Goal: Transaction & Acquisition: Purchase product/service

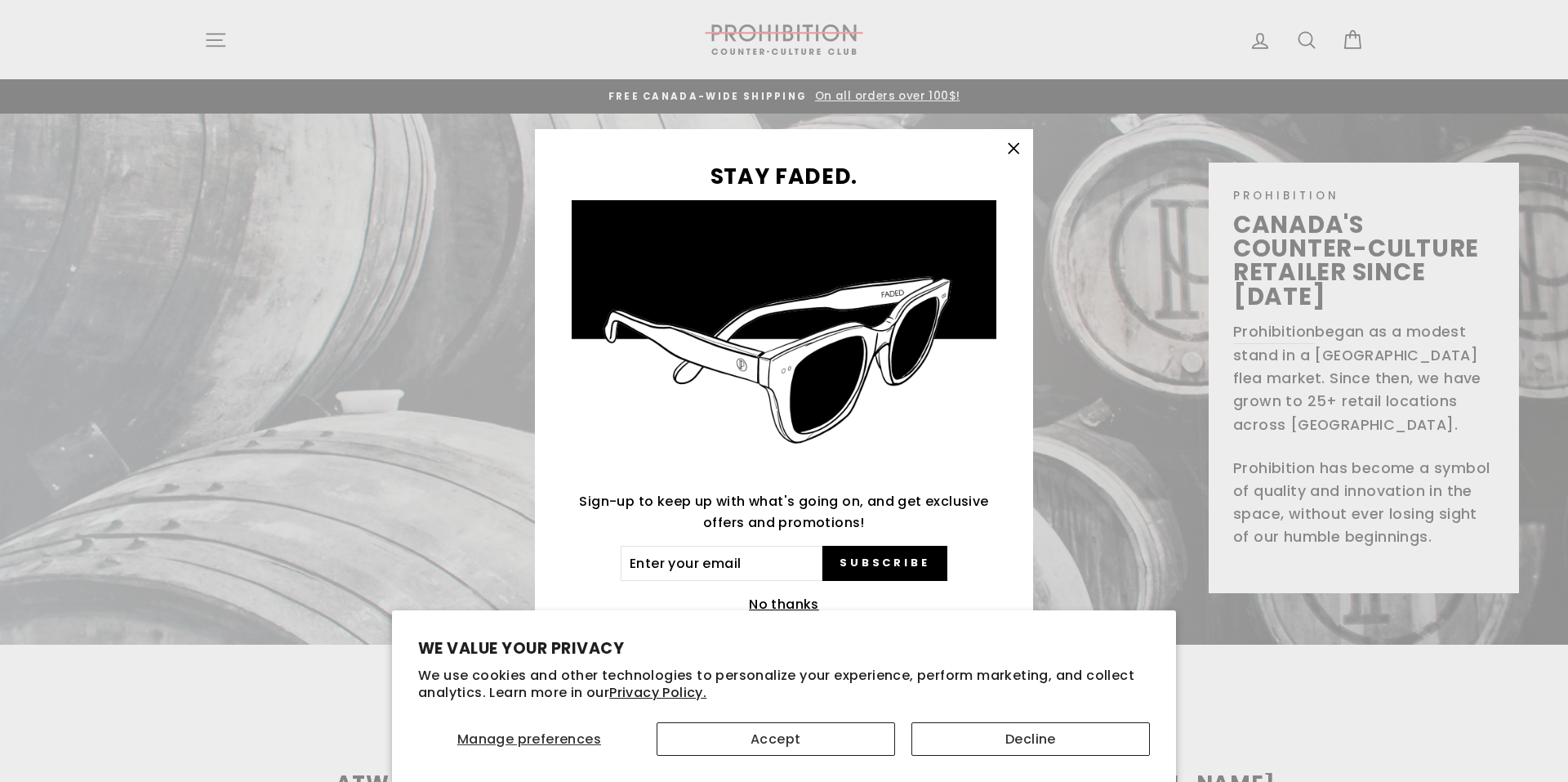
click at [1010, 151] on icon "button" at bounding box center [1013, 148] width 10 height 10
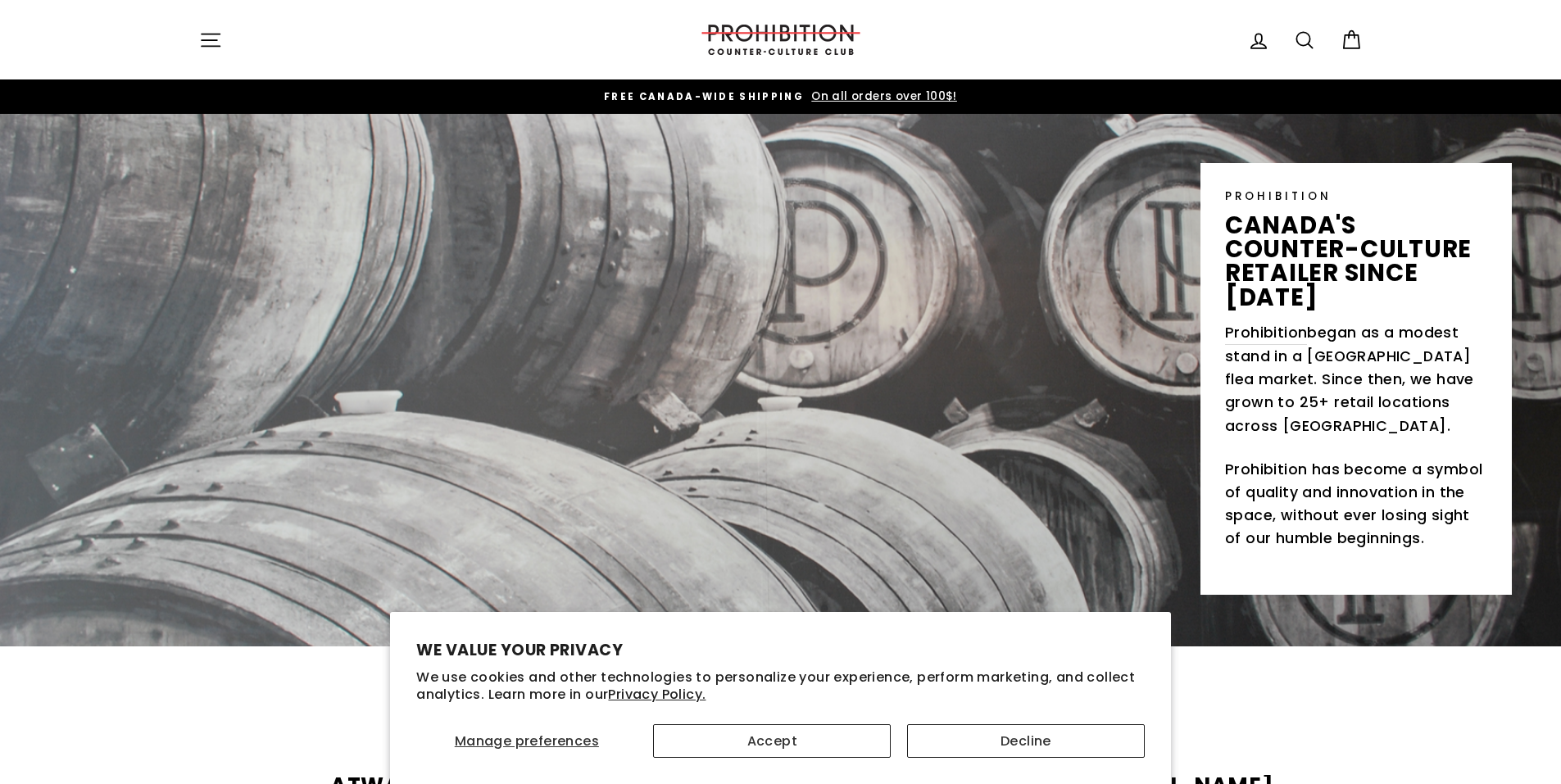
click at [211, 33] on icon "button" at bounding box center [210, 40] width 23 height 23
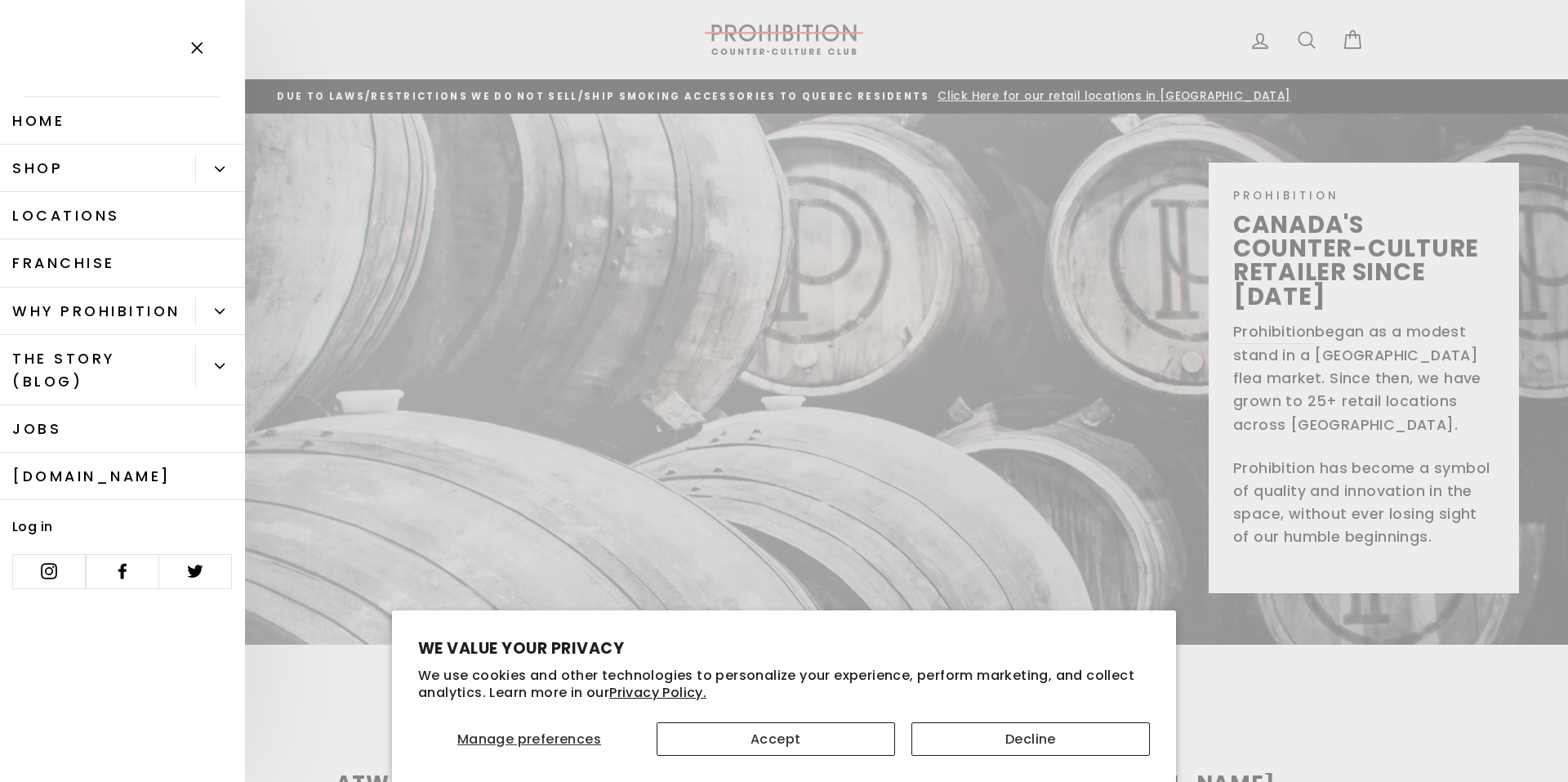
click at [223, 171] on icon "Primary" at bounding box center [219, 169] width 10 height 10
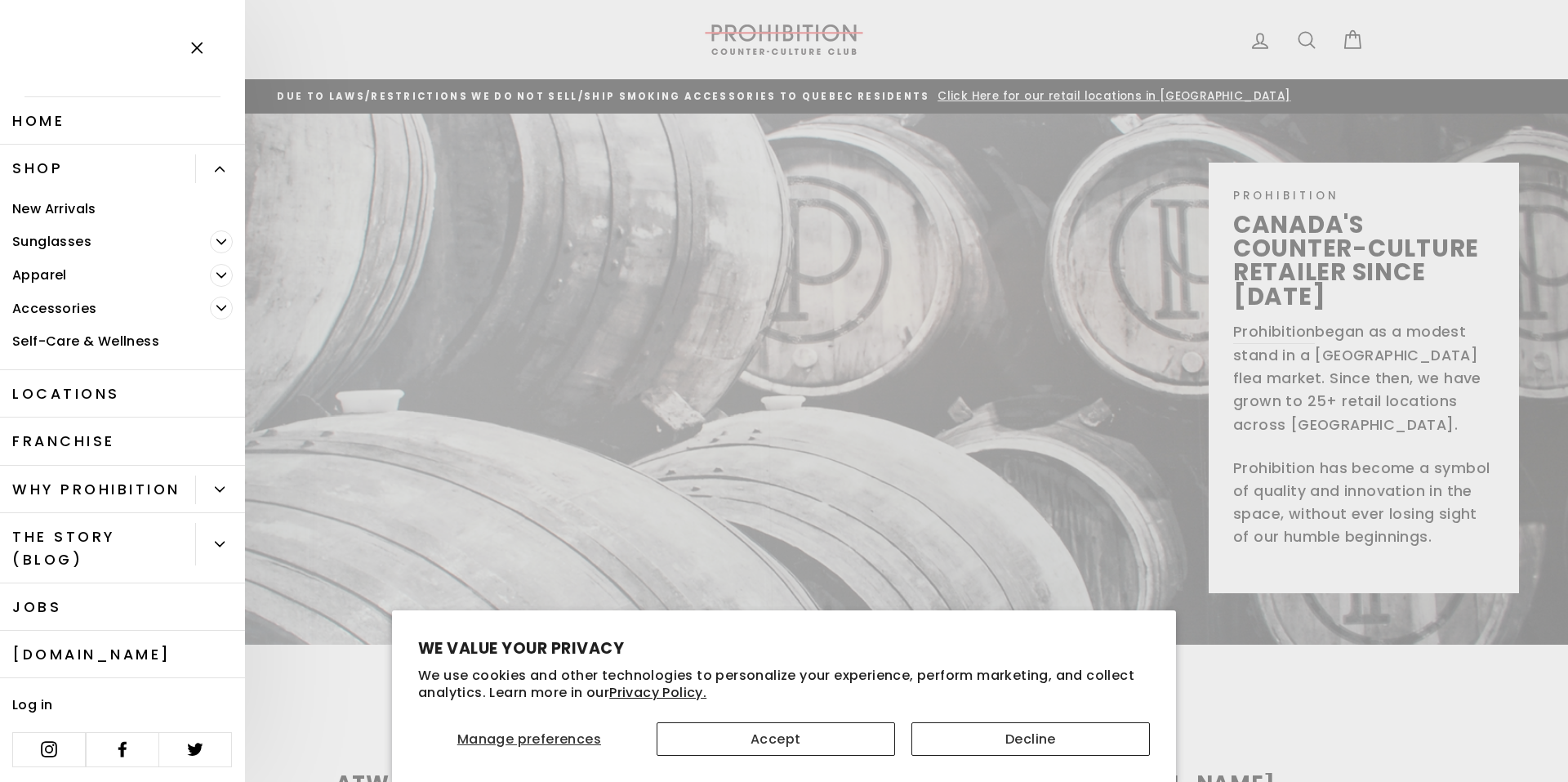
click at [216, 305] on icon "Primary" at bounding box center [221, 307] width 10 height 10
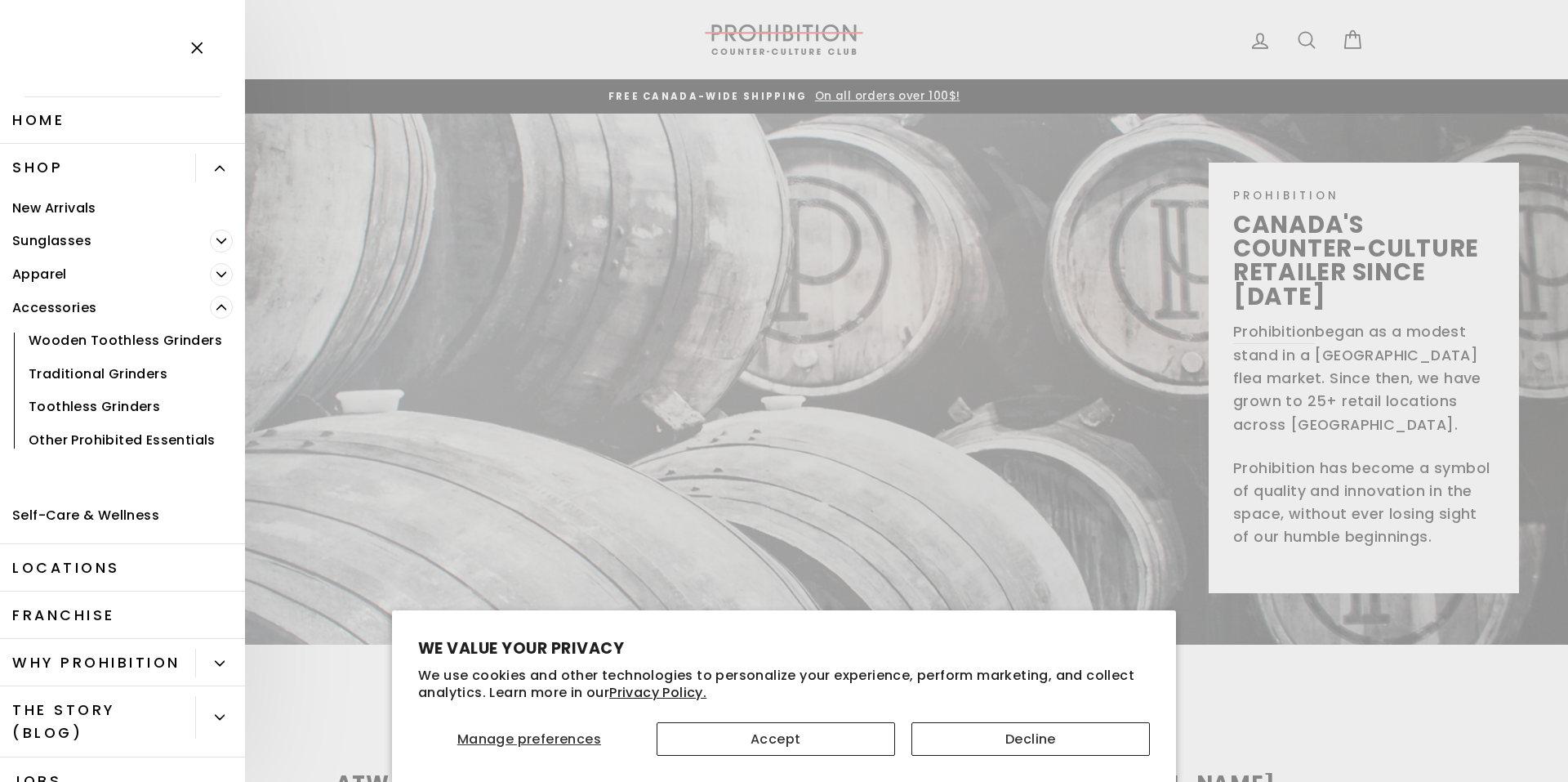
scroll to position [198, 0]
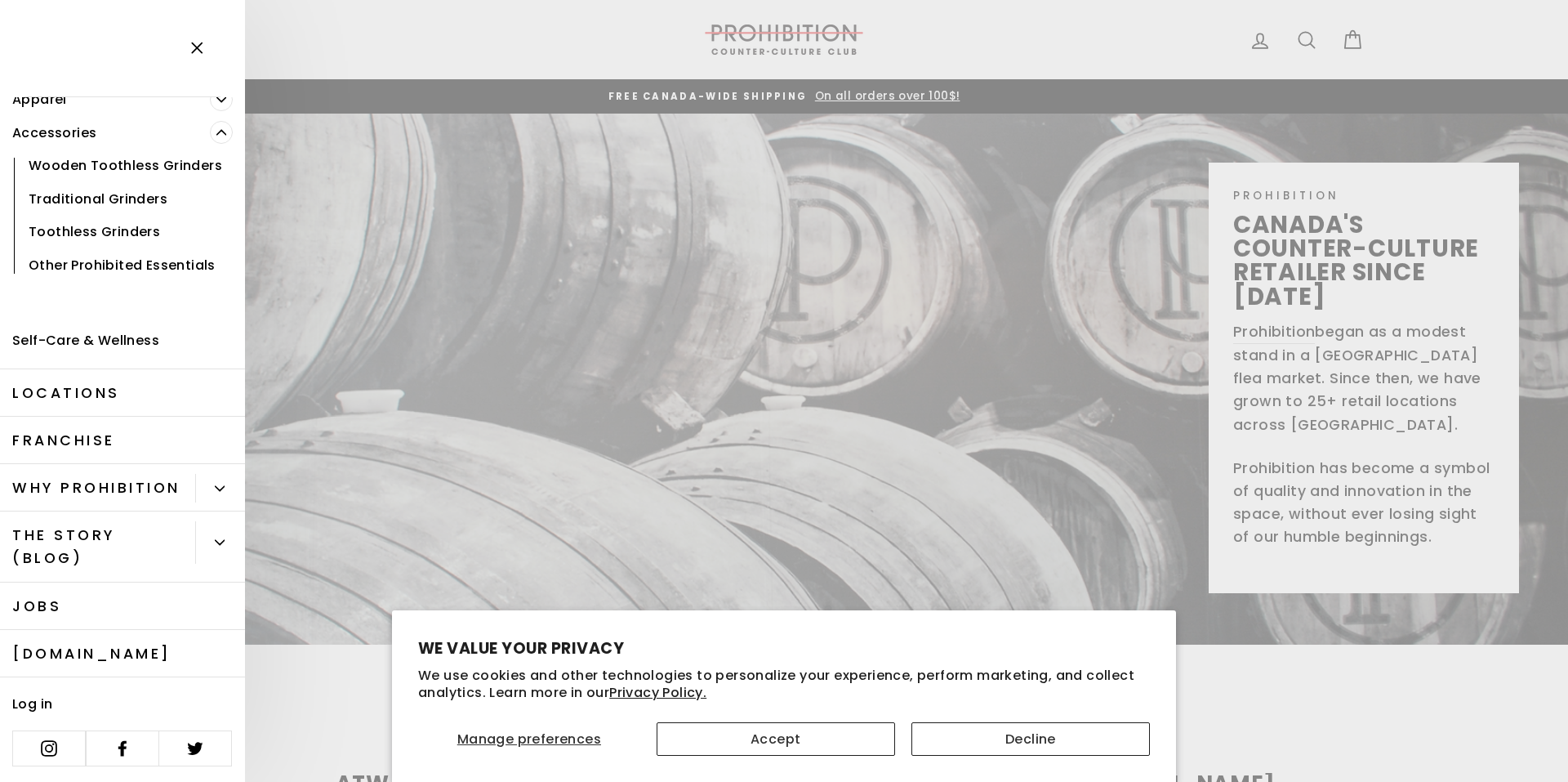
click at [73, 282] on link "Other Prohibited Essentials" at bounding box center [122, 265] width 245 height 34
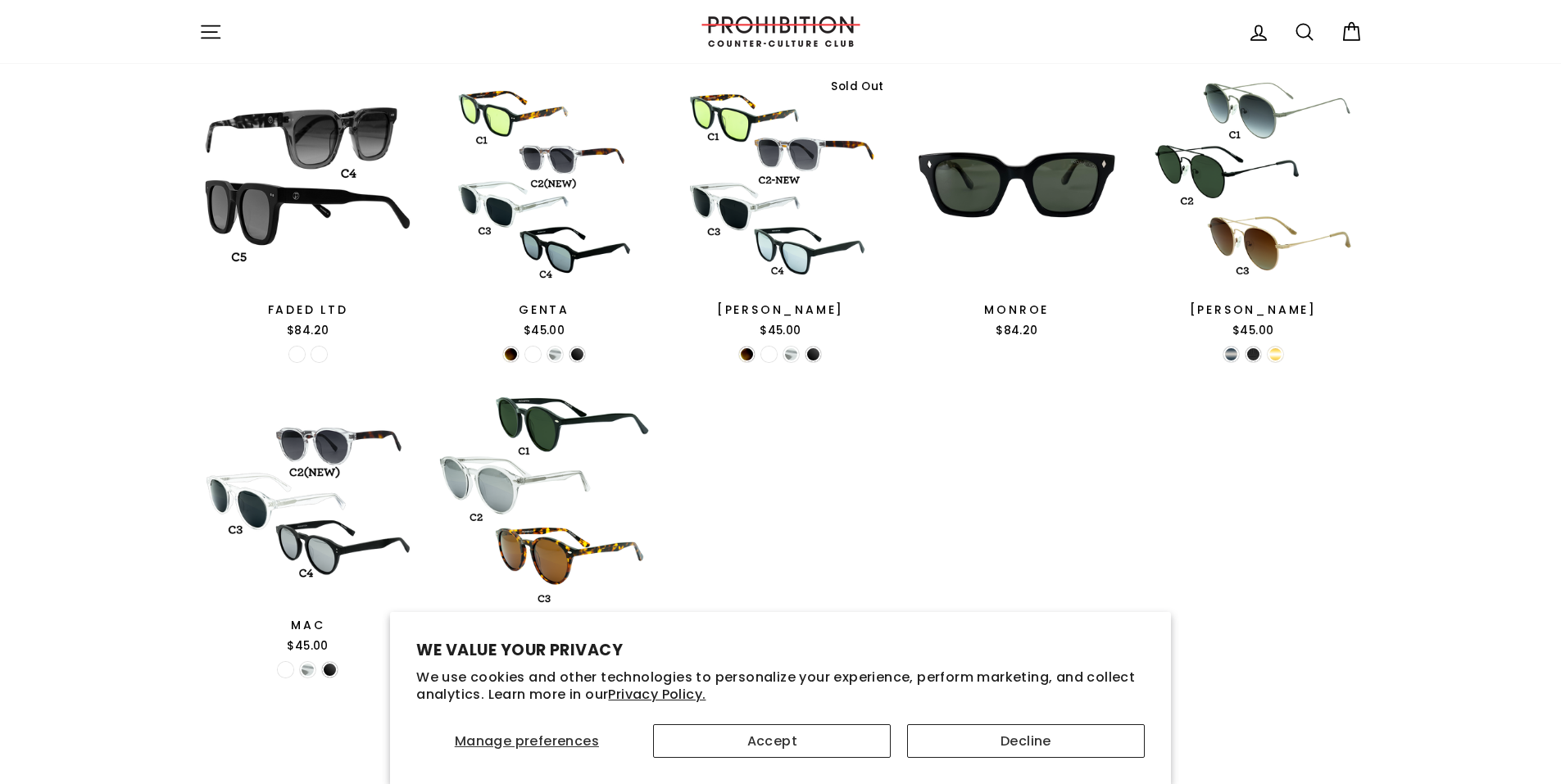
scroll to position [933, 0]
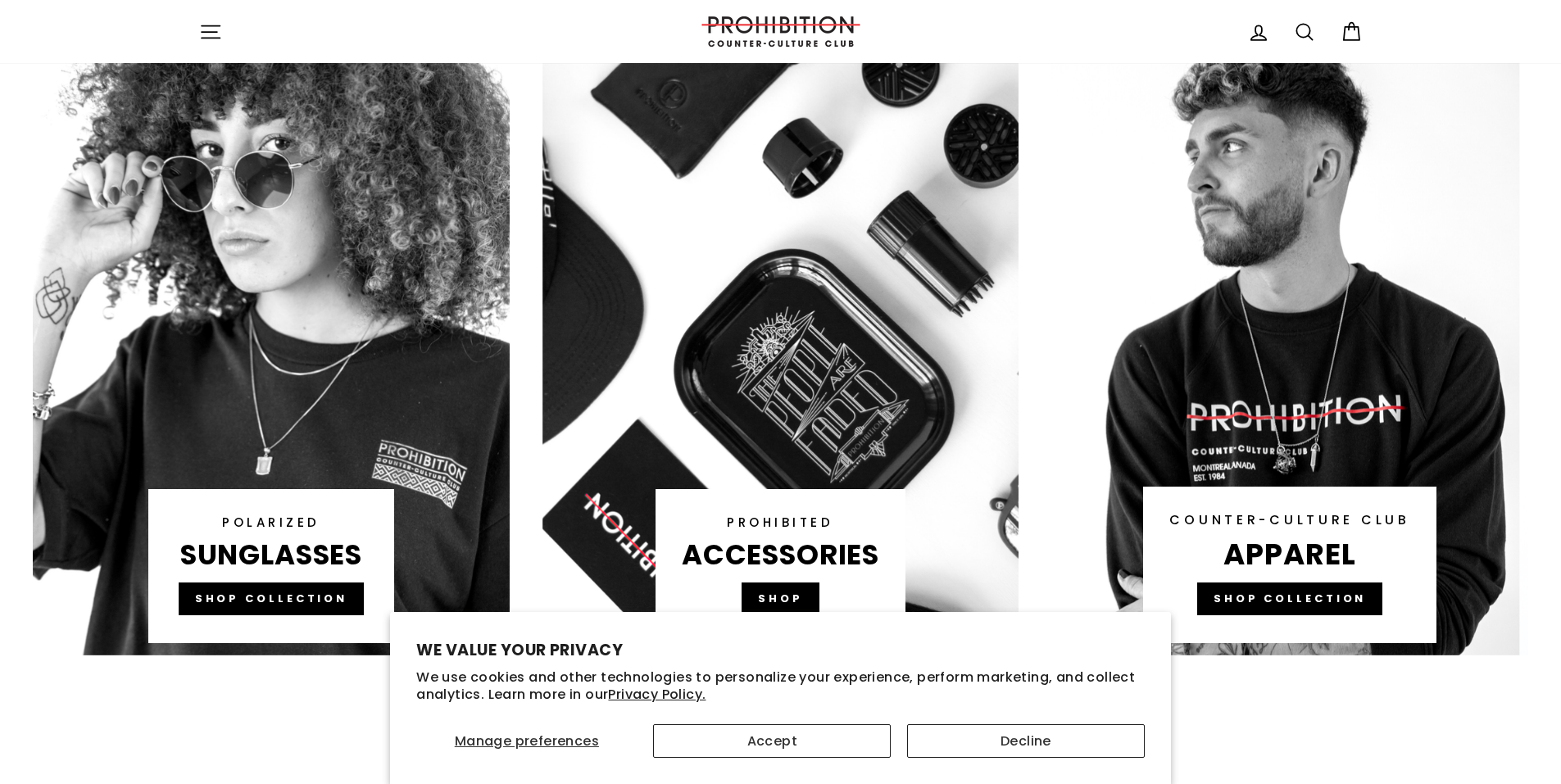
click at [837, 403] on link at bounding box center [781, 344] width 477 height 623
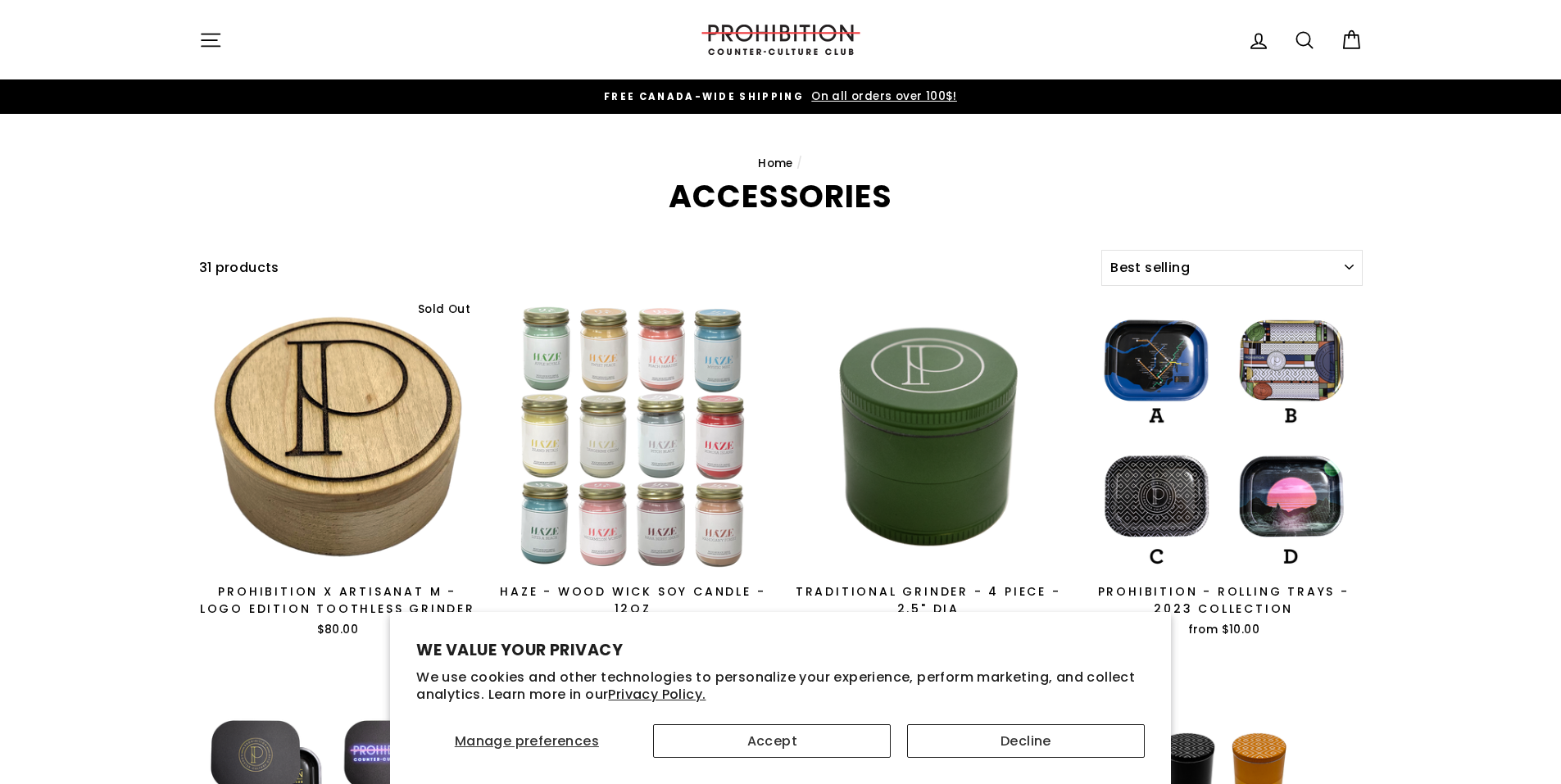
select select "best-selling"
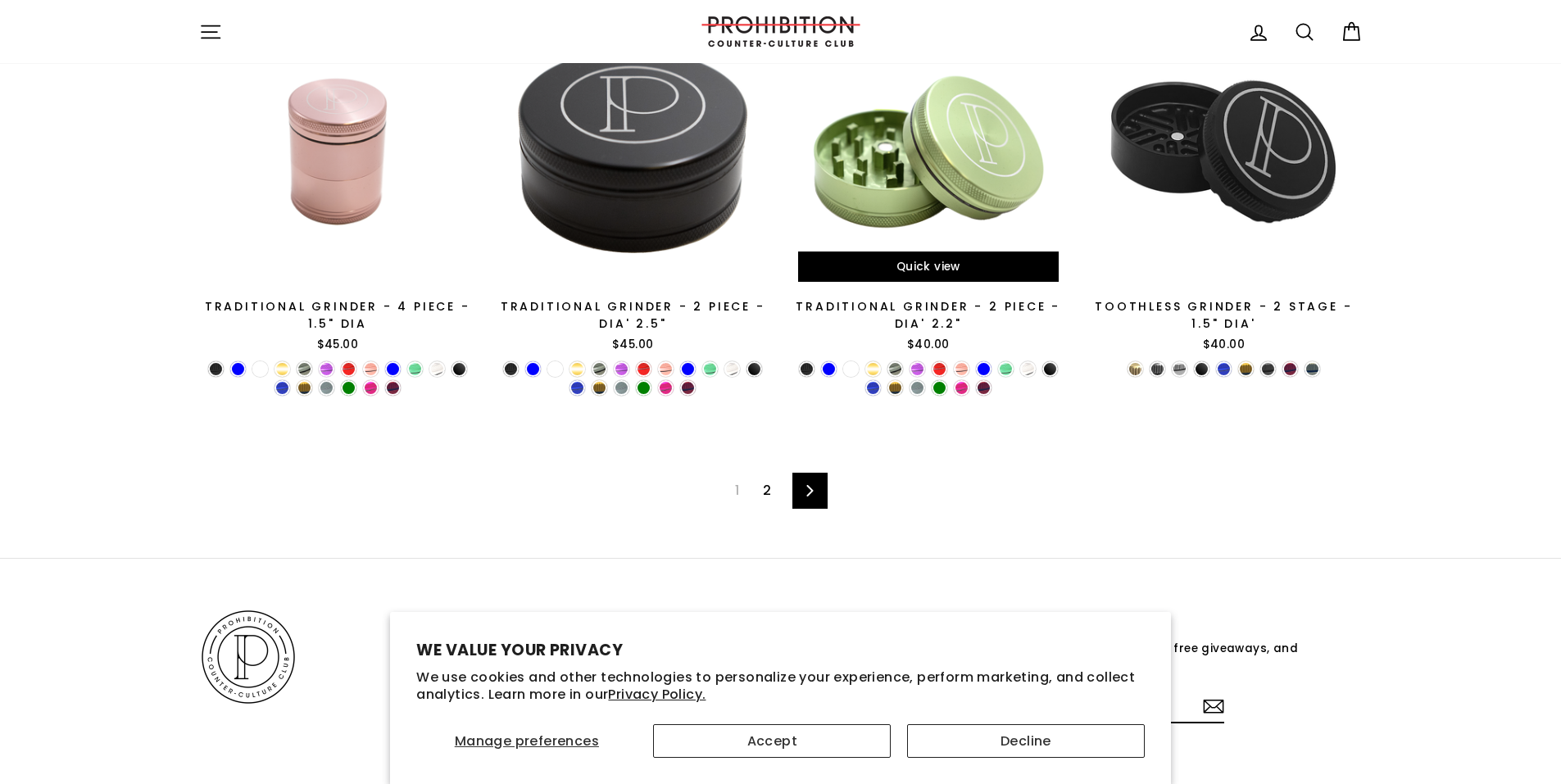
scroll to position [2720, 0]
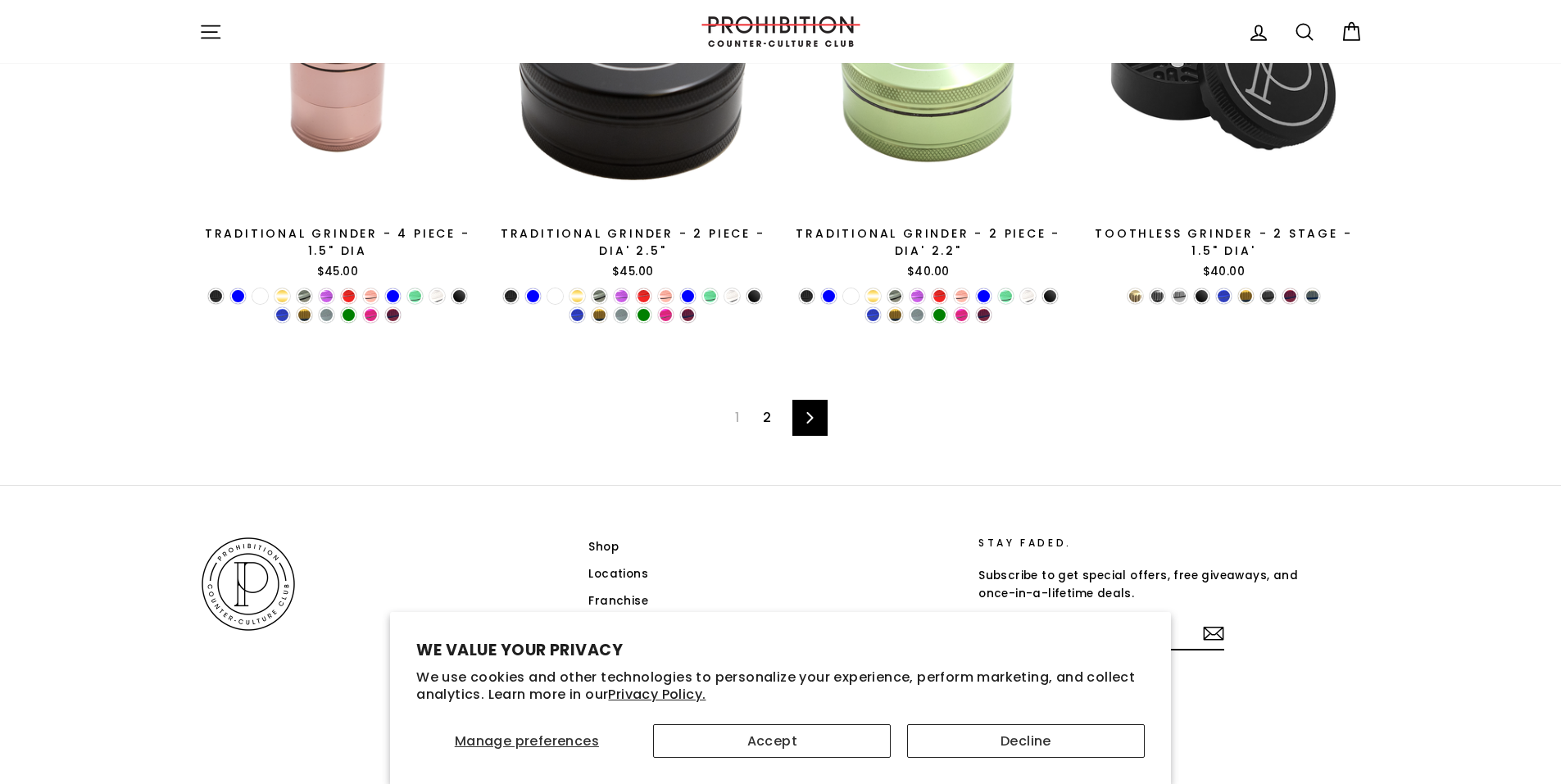
click at [772, 415] on link "2" at bounding box center [767, 417] width 28 height 26
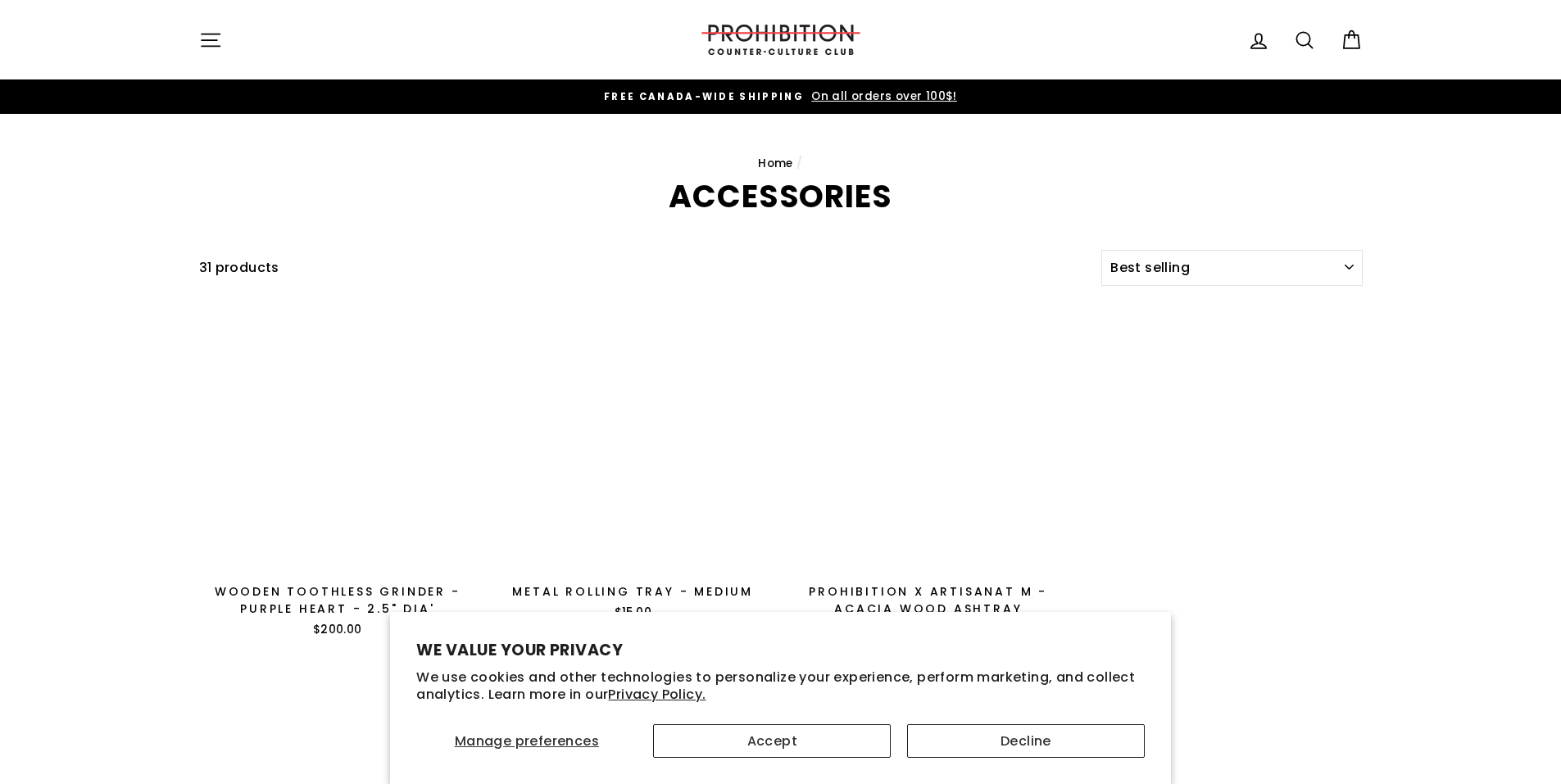
select select "best-selling"
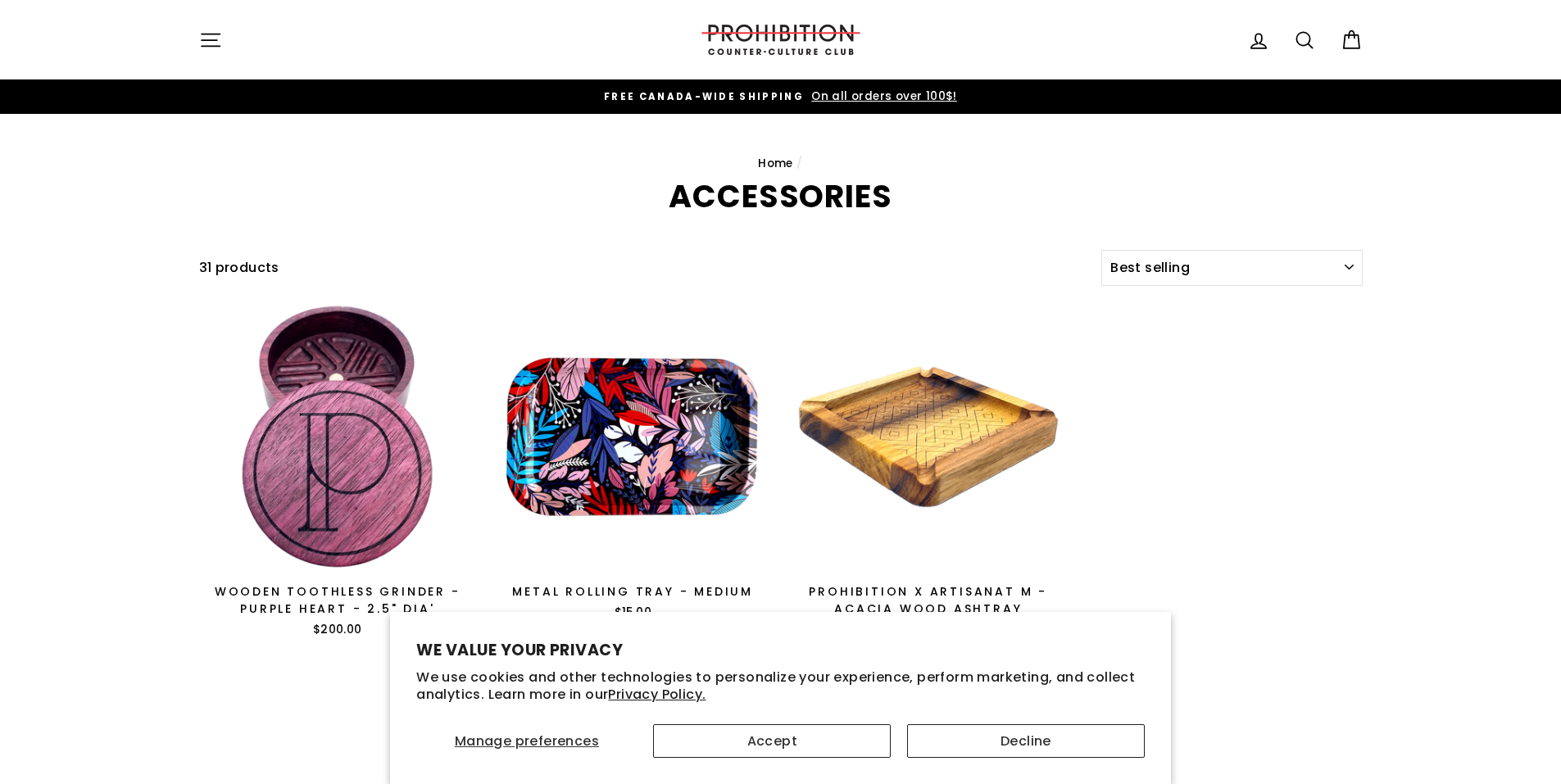
click at [204, 40] on icon "button" at bounding box center [210, 40] width 18 height 12
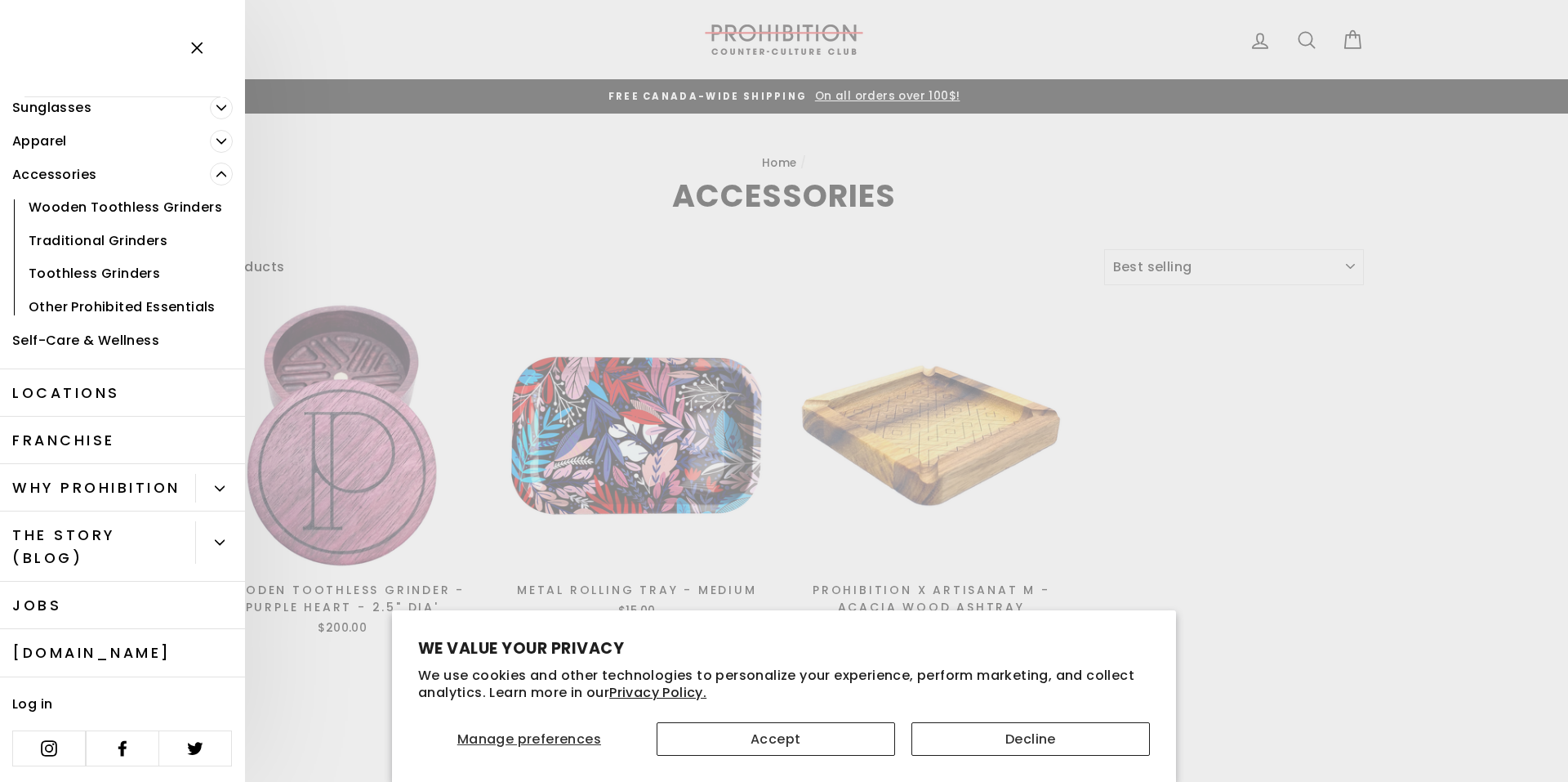
scroll to position [198, 0]
